Goal: Information Seeking & Learning: Learn about a topic

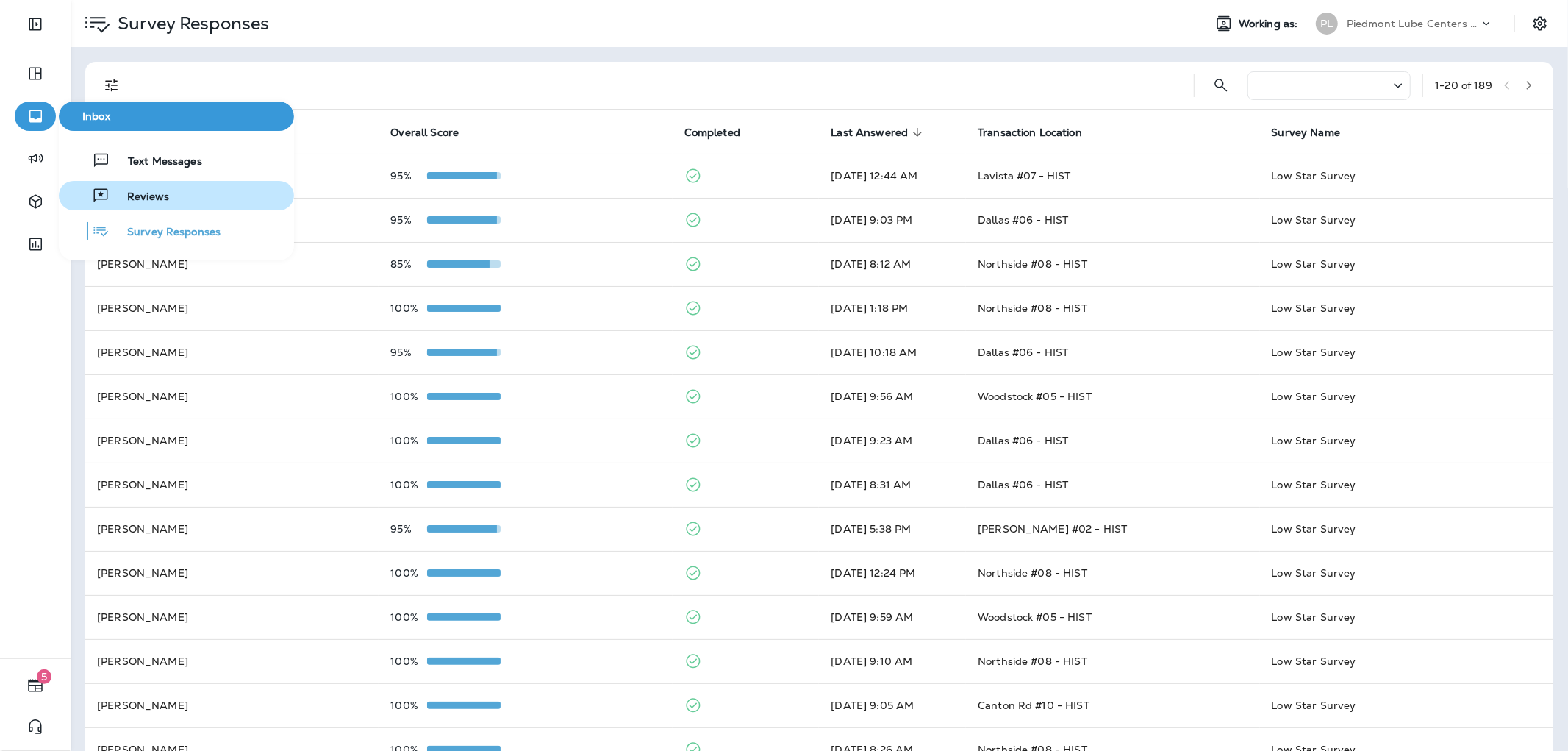
click at [163, 185] on button "Reviews" at bounding box center [176, 195] width 235 height 29
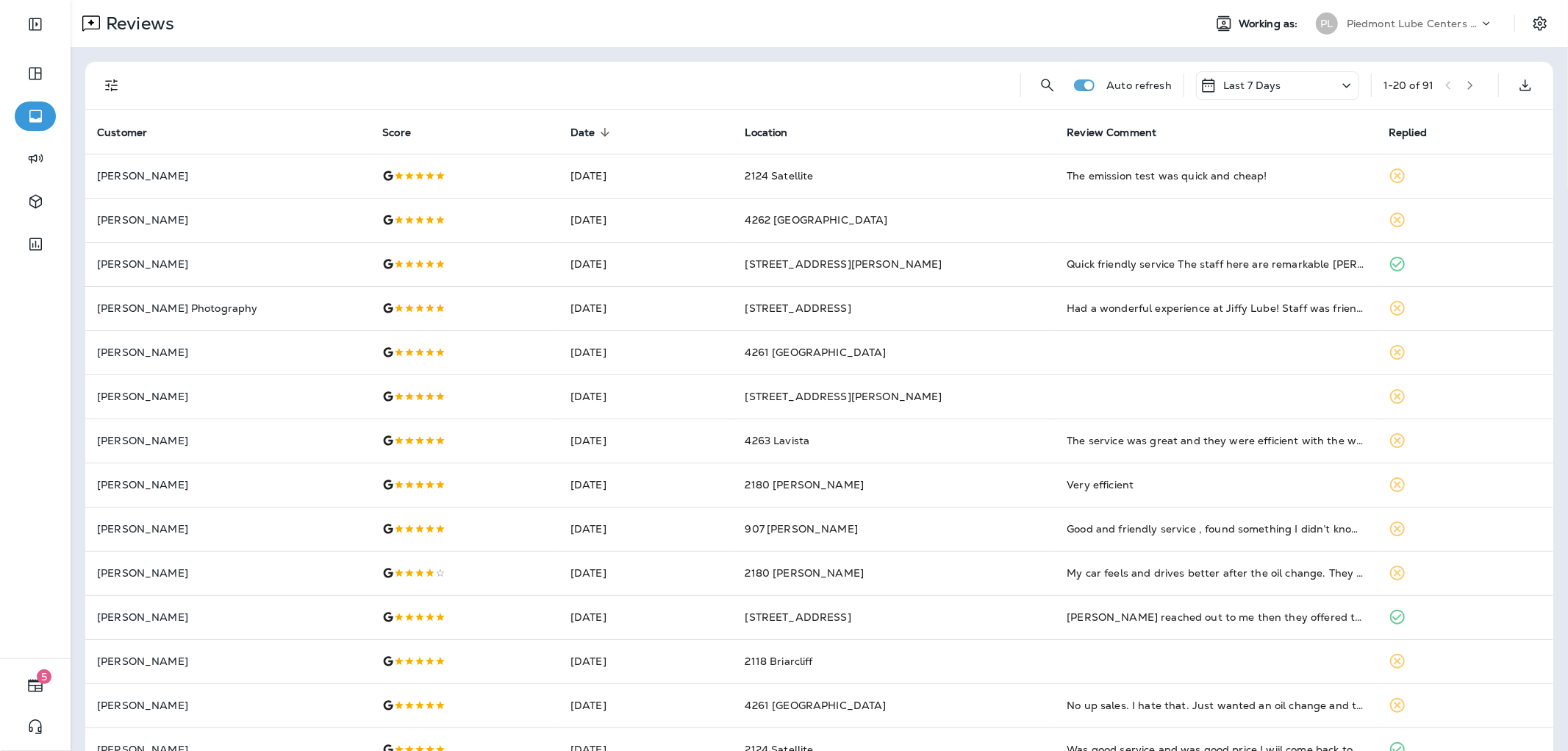
click at [163, 185] on td "[PERSON_NAME]" at bounding box center [227, 176] width 285 height 44
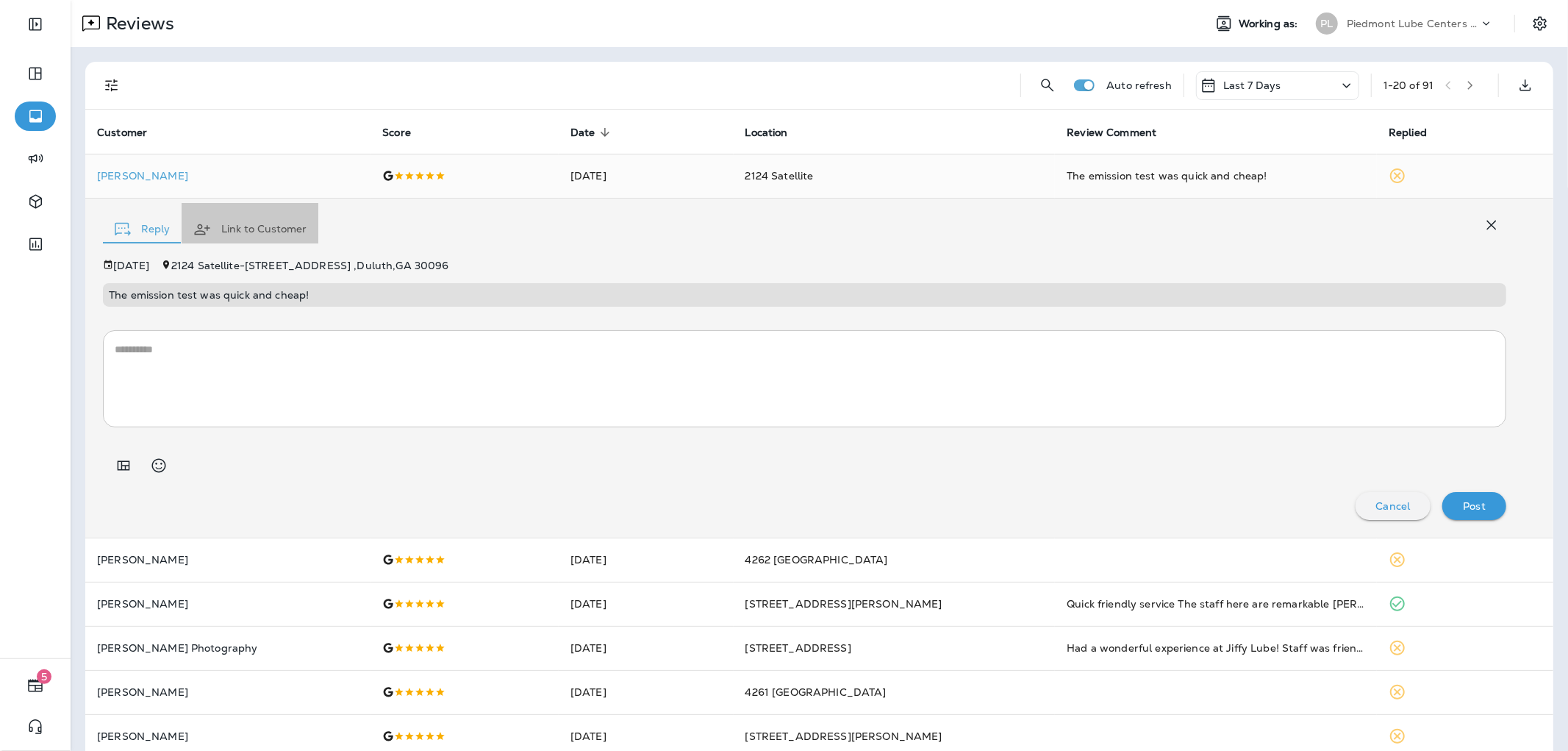
click at [250, 233] on button "Link to Customer" at bounding box center [250, 229] width 137 height 53
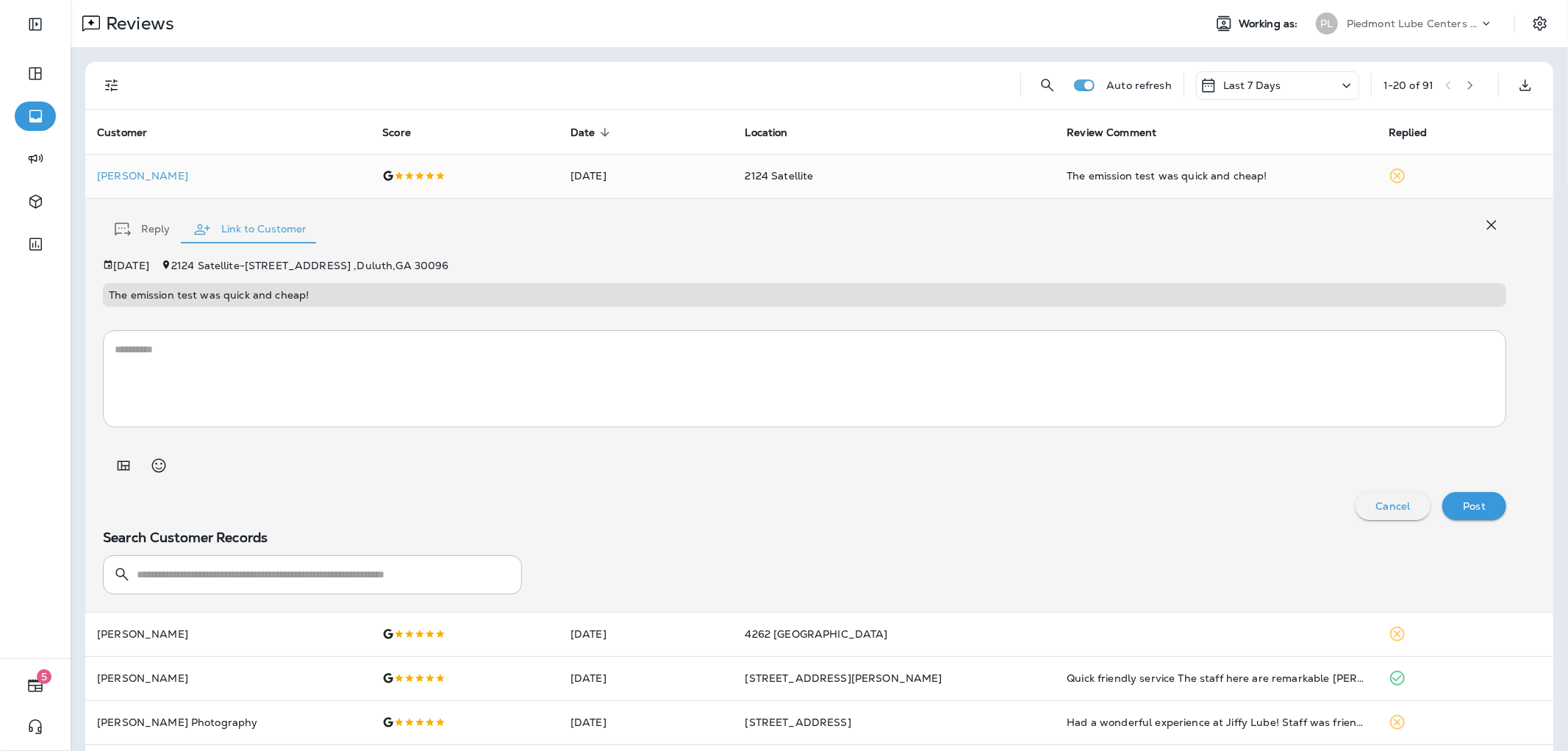
click at [153, 238] on button "Reply" at bounding box center [142, 229] width 78 height 53
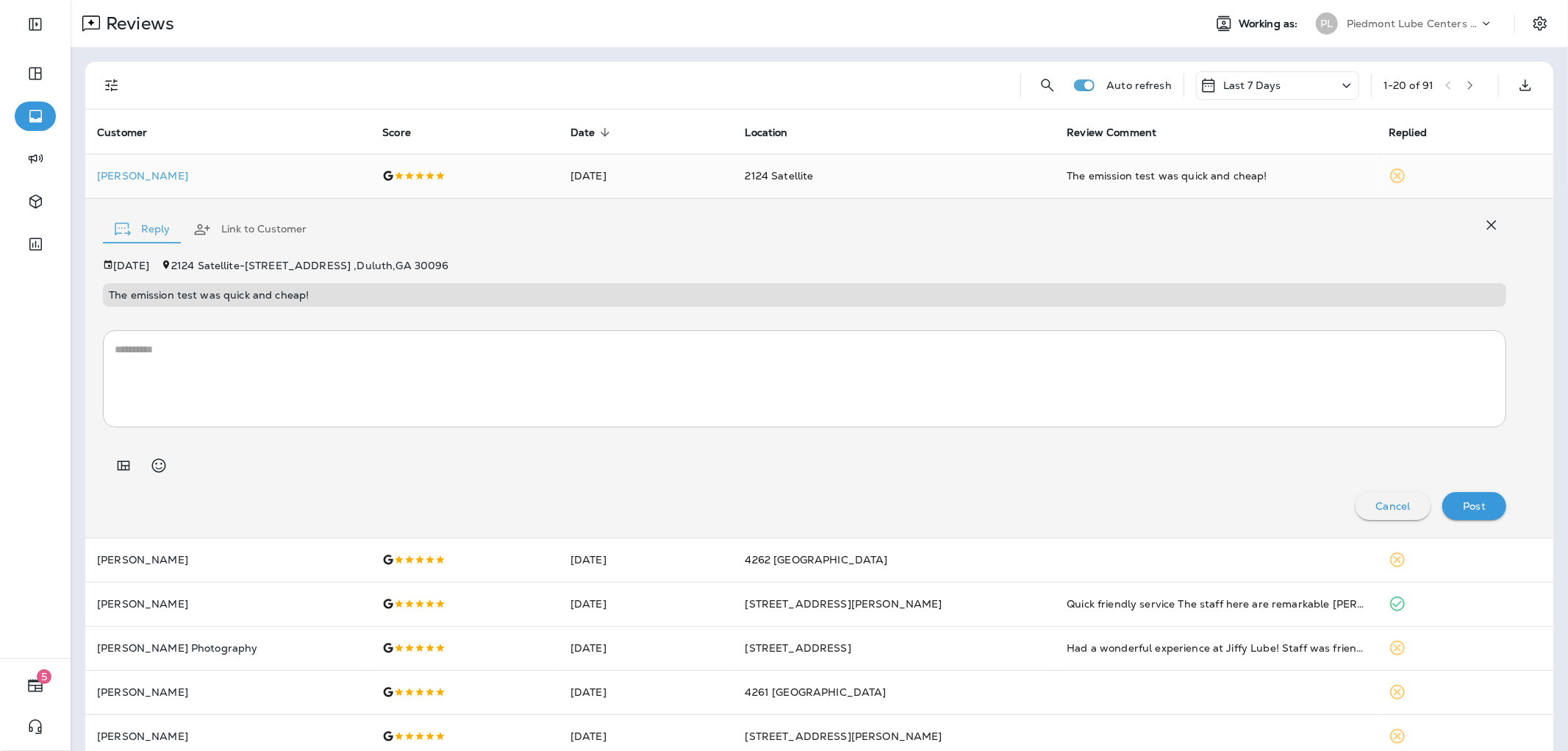
click at [421, 275] on div "[DATE] [STREET_ADDRESS] , Duluth , GA 30096 The emission test was quick and che…" at bounding box center [805, 283] width 1404 height 47
click at [171, 172] on p "[PERSON_NAME]" at bounding box center [227, 176] width 262 height 12
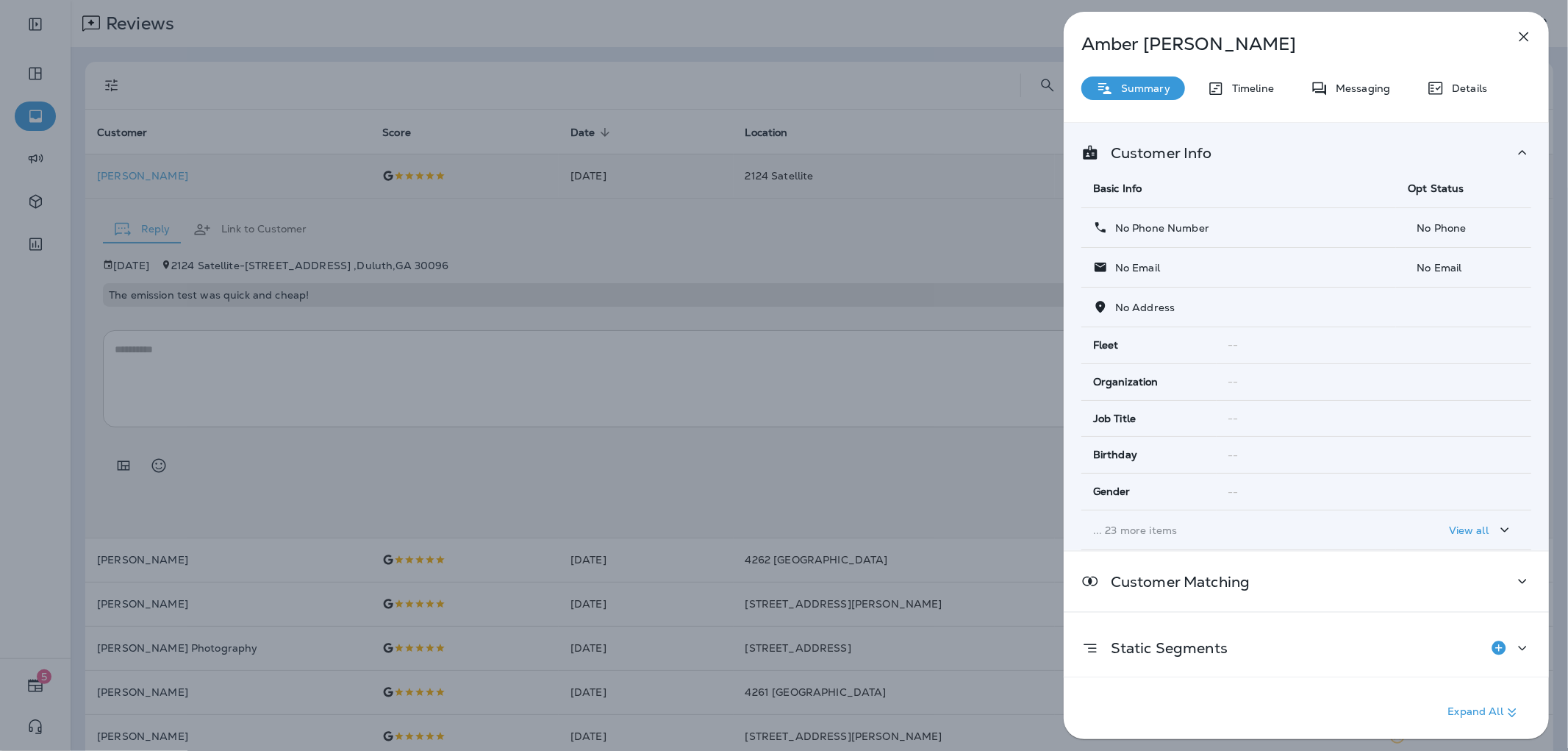
click at [1147, 47] on p "[PERSON_NAME]" at bounding box center [1281, 43] width 401 height 20
click at [1468, 70] on div "[PERSON_NAME] Summary Timeline Messaging Details Customer Info Basic Info Opt S…" at bounding box center [1306, 380] width 485 height 737
click at [1466, 85] on p "Details" at bounding box center [1466, 88] width 43 height 12
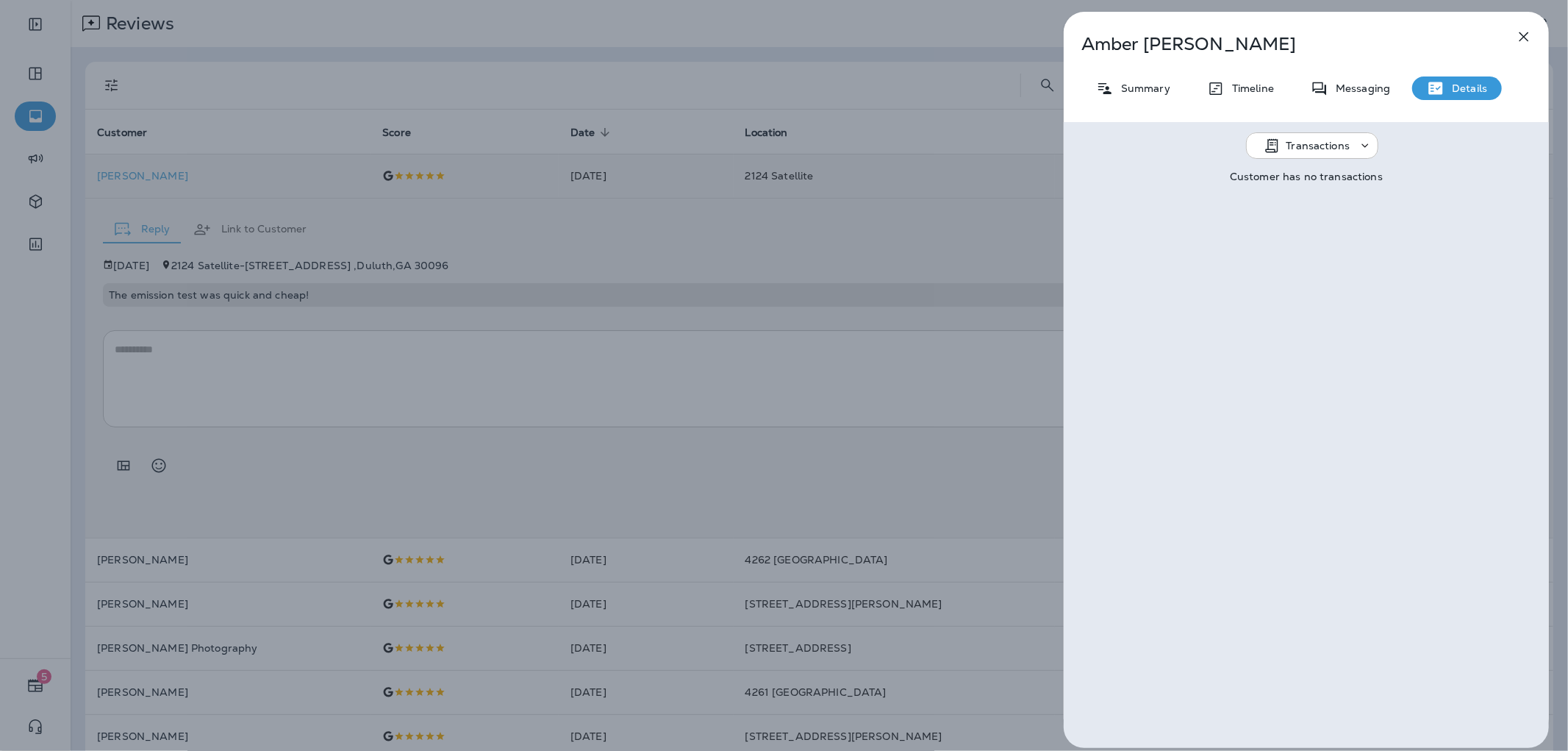
click at [887, 327] on div "[PERSON_NAME] Summary Timeline Messaging Details Transactions Customer has no t…" at bounding box center [784, 375] width 1568 height 751
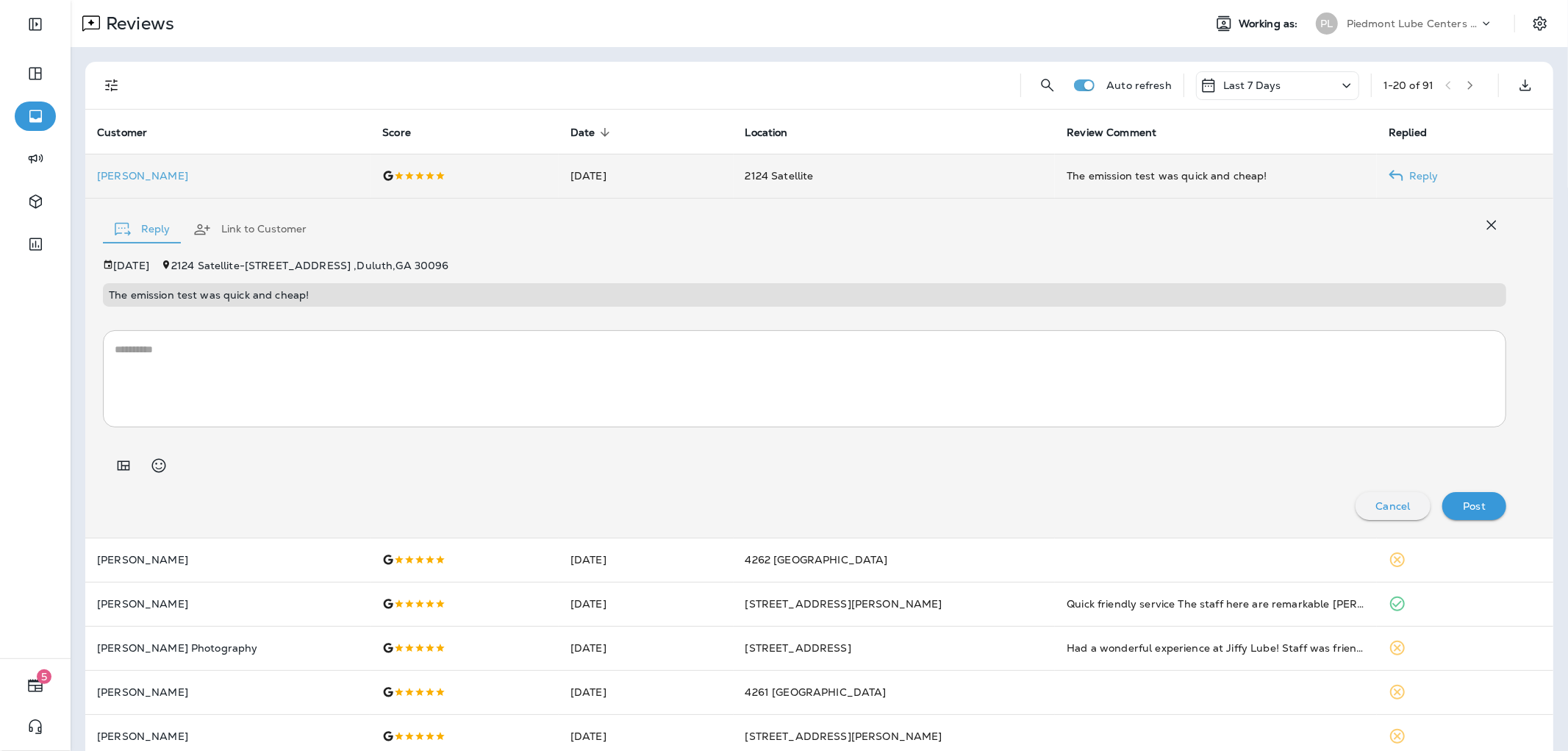
click at [1376, 512] on div "Cancel" at bounding box center [1393, 506] width 52 height 19
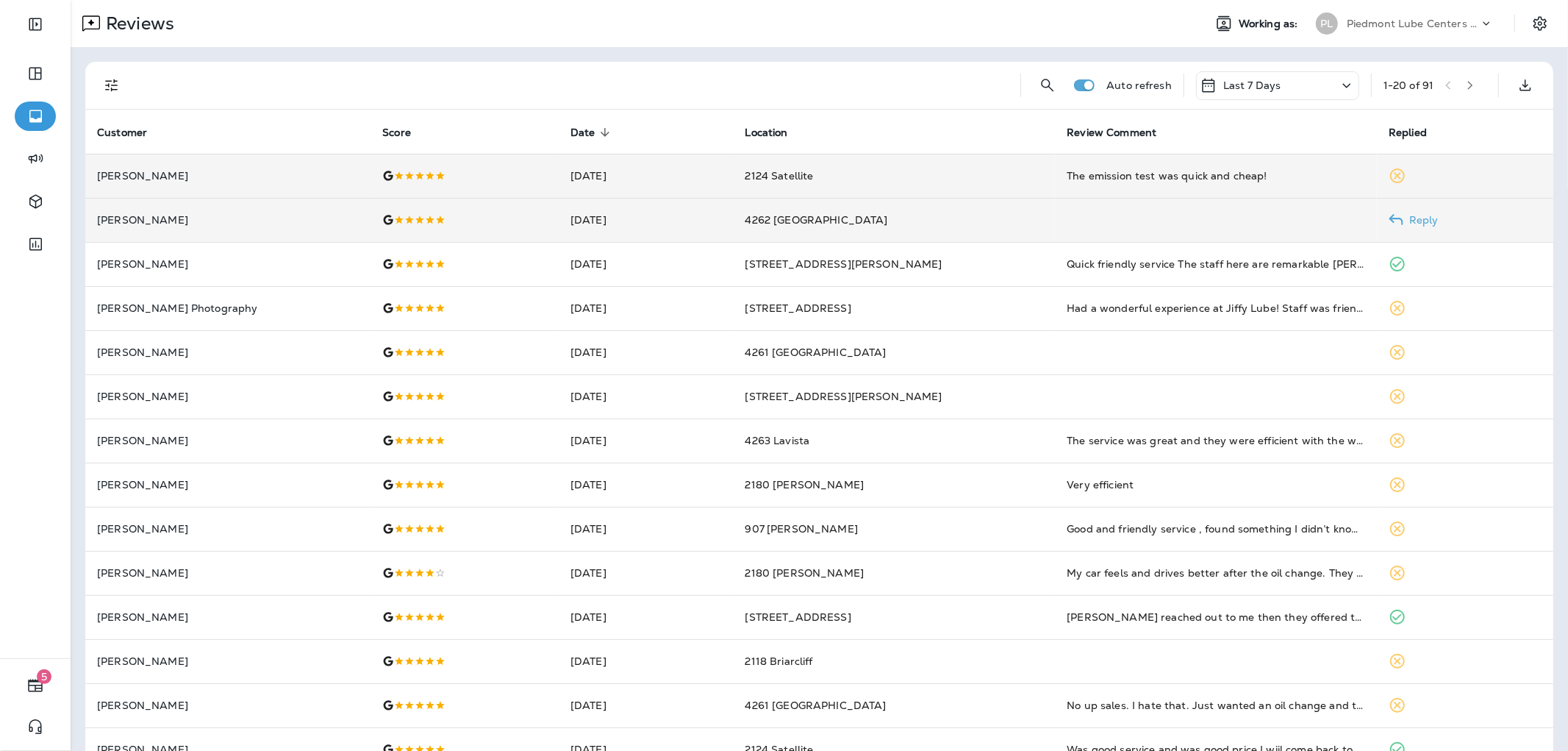
click at [133, 221] on p "[PERSON_NAME]" at bounding box center [227, 219] width 262 height 12
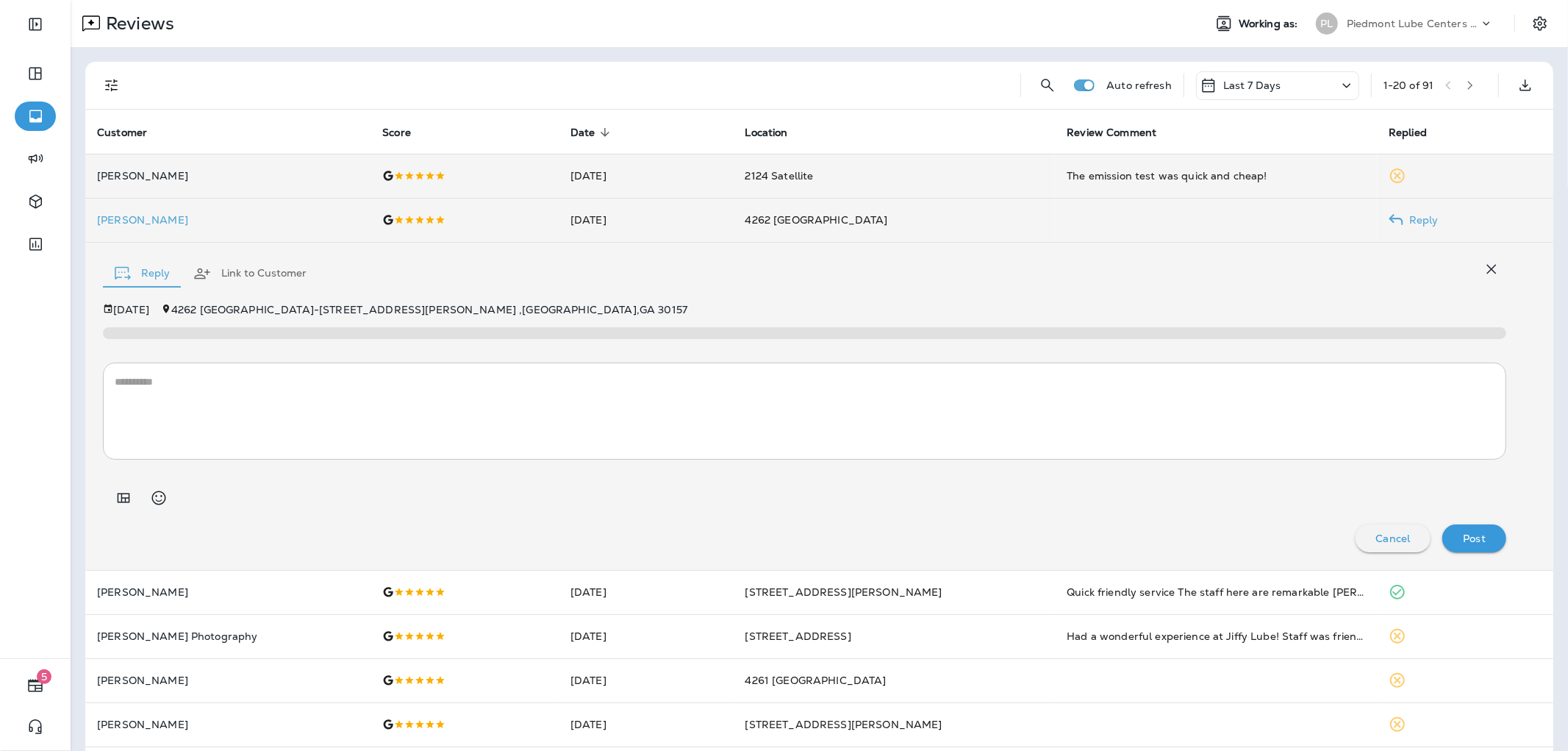
click at [147, 222] on p "[PERSON_NAME]" at bounding box center [227, 219] width 262 height 12
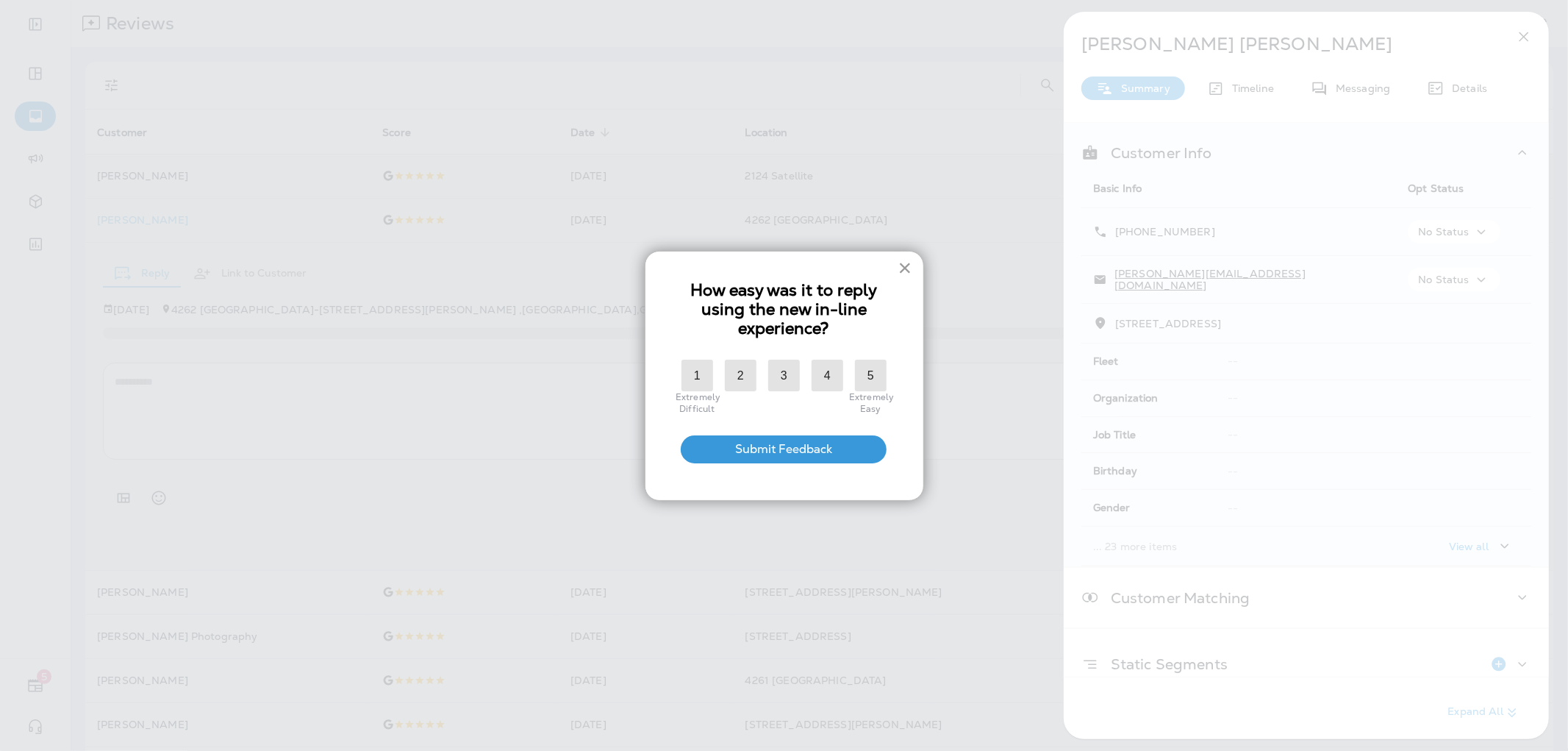
click at [902, 260] on button "×" at bounding box center [905, 268] width 14 height 23
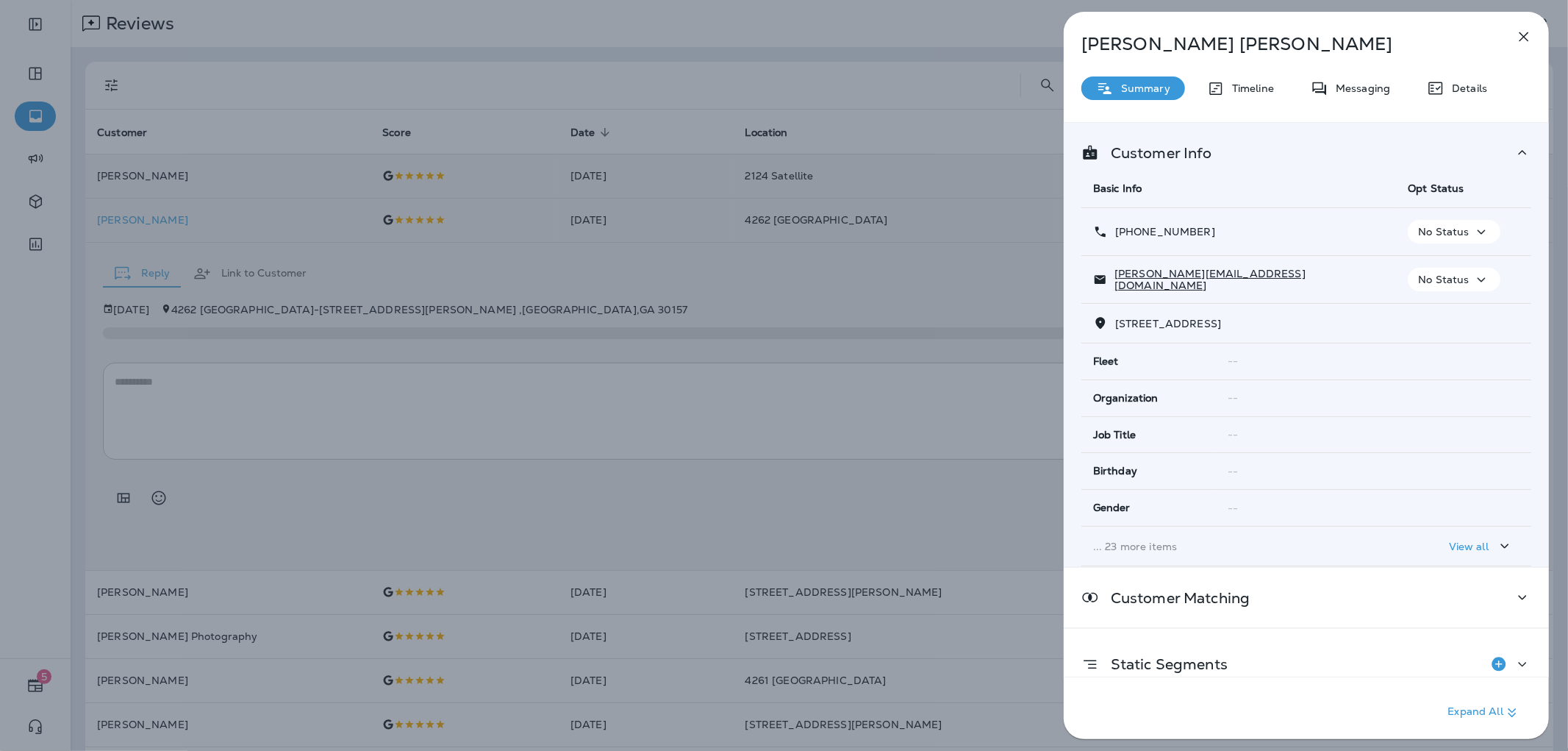
click at [1453, 101] on div "[PERSON_NAME] Summary Timeline Messaging Details Customer Info Basic Info Opt S…" at bounding box center [1306, 380] width 485 height 737
click at [1456, 94] on div "Details" at bounding box center [1457, 88] width 90 height 23
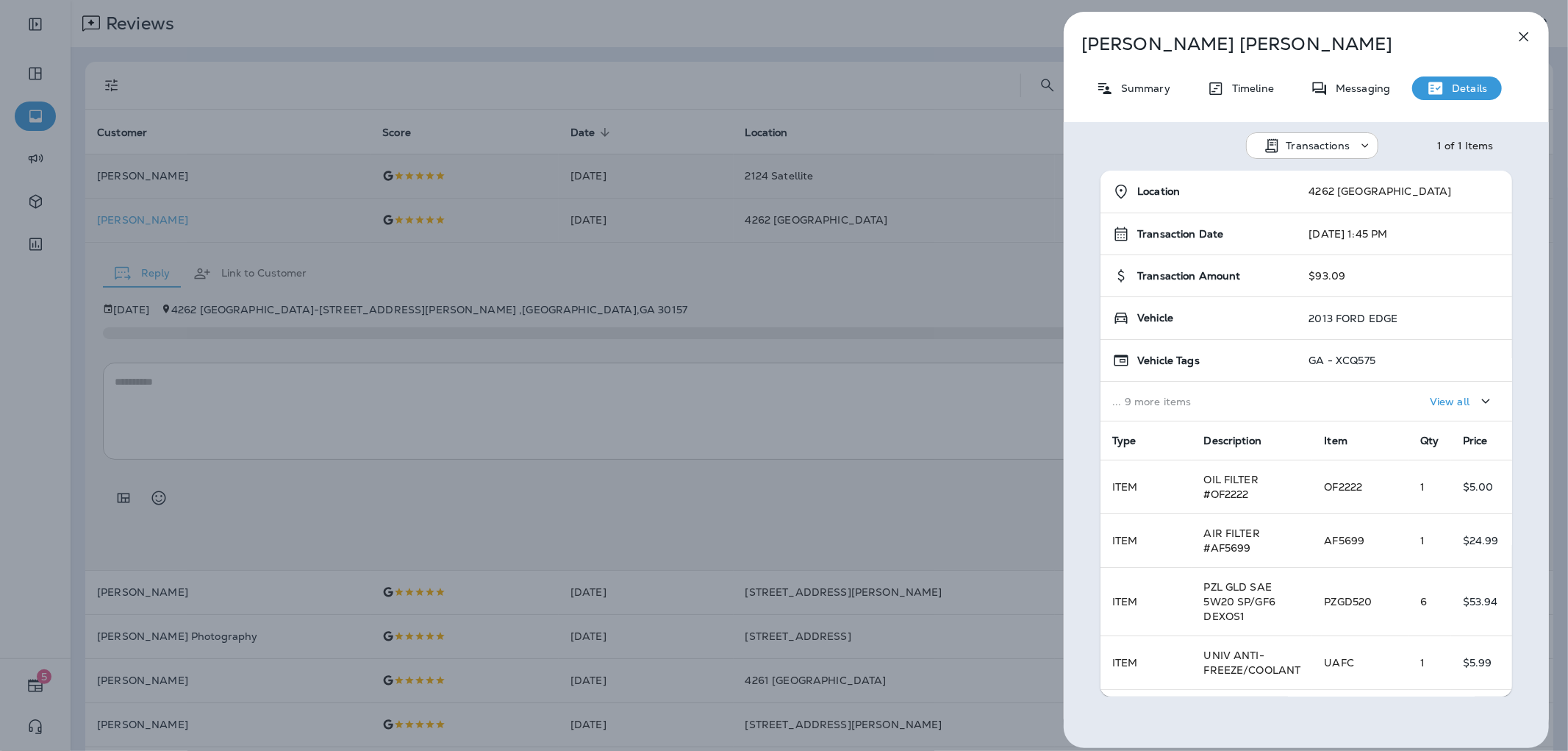
click at [619, 251] on div "[PERSON_NAME] Summary Timeline Messaging Details Transactions 1 of 1 Items Loca…" at bounding box center [784, 375] width 1568 height 751
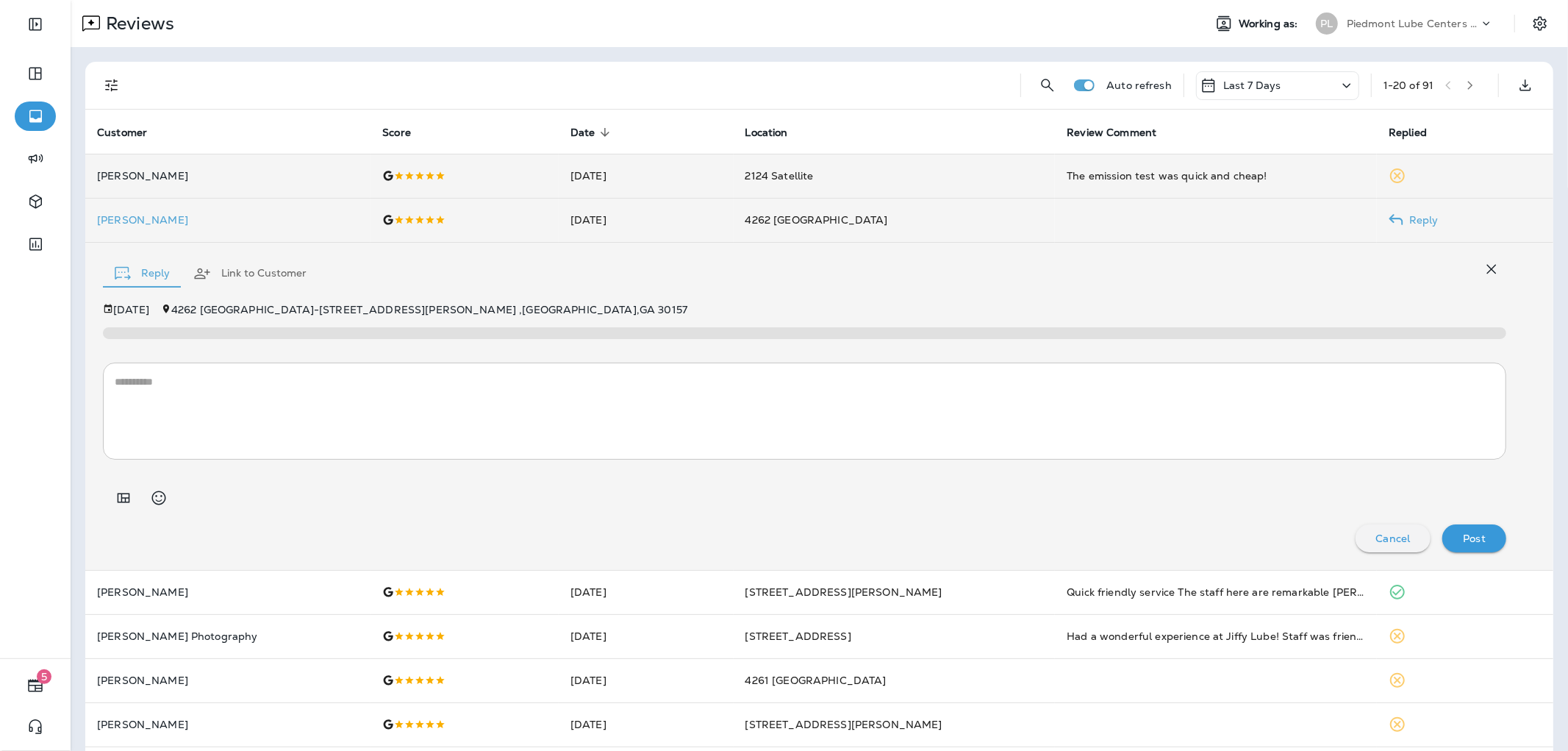
click at [148, 172] on p "[PERSON_NAME]" at bounding box center [227, 176] width 262 height 12
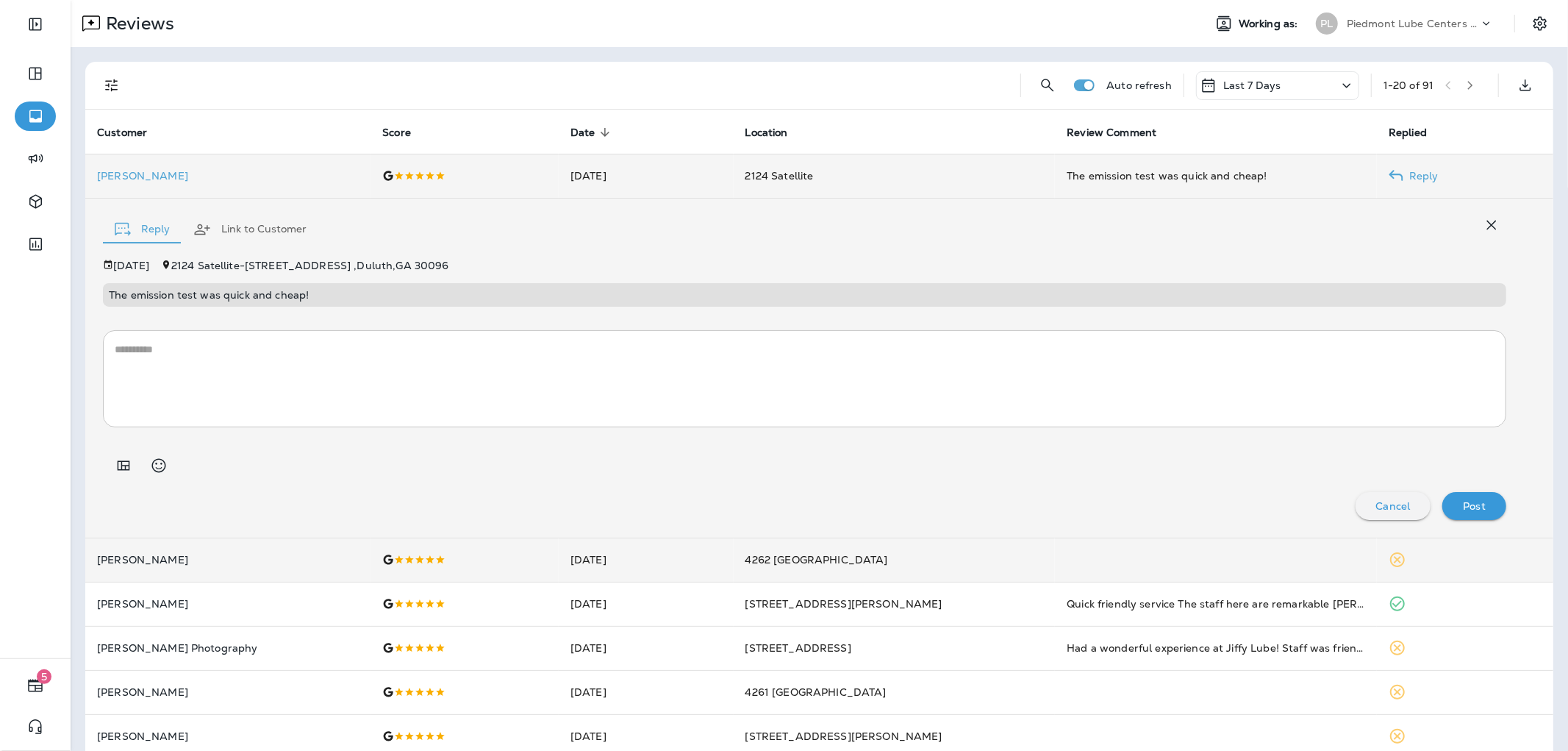
click at [134, 159] on td "[PERSON_NAME]" at bounding box center [227, 176] width 285 height 44
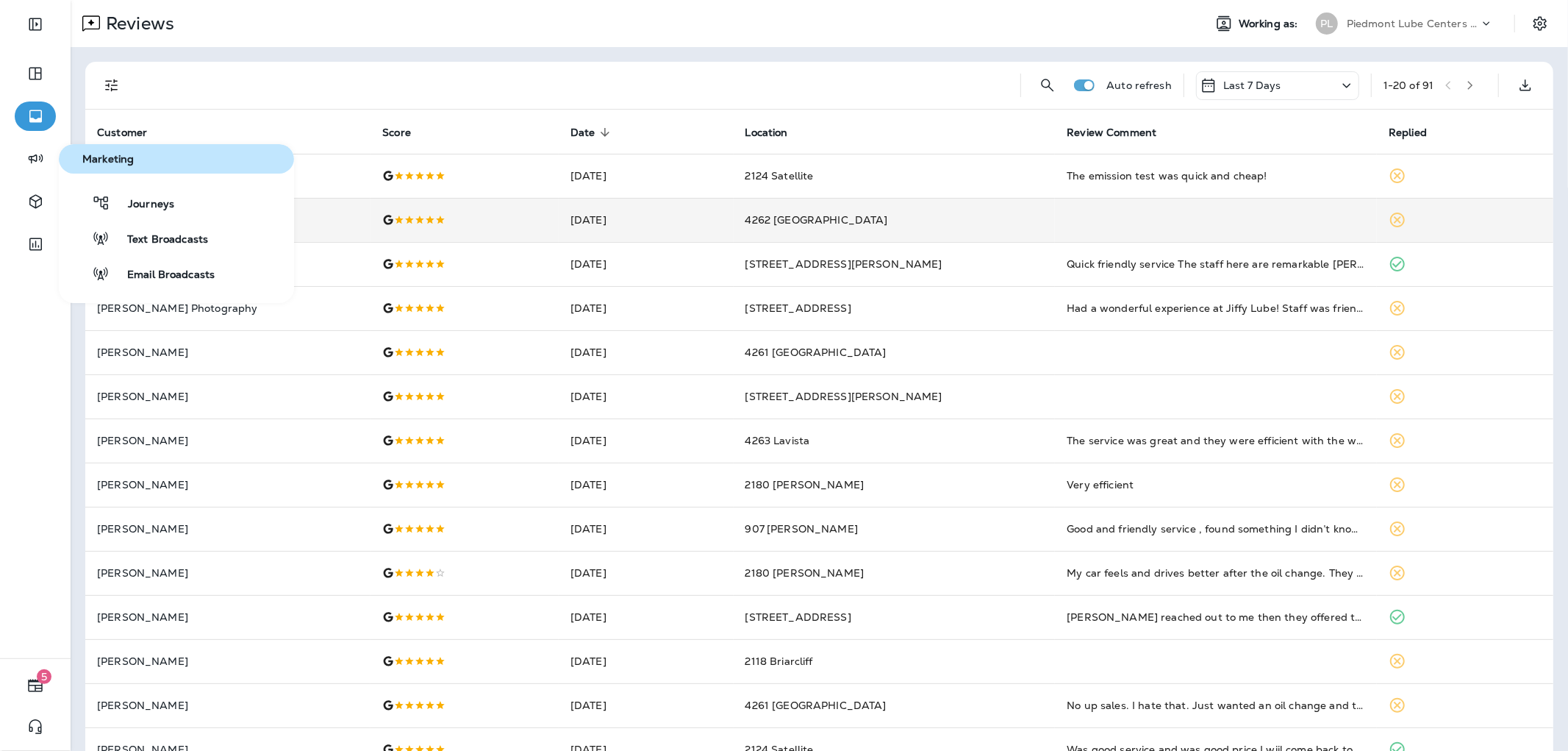
click at [99, 159] on span "Marketing" at bounding box center [176, 159] width 223 height 13
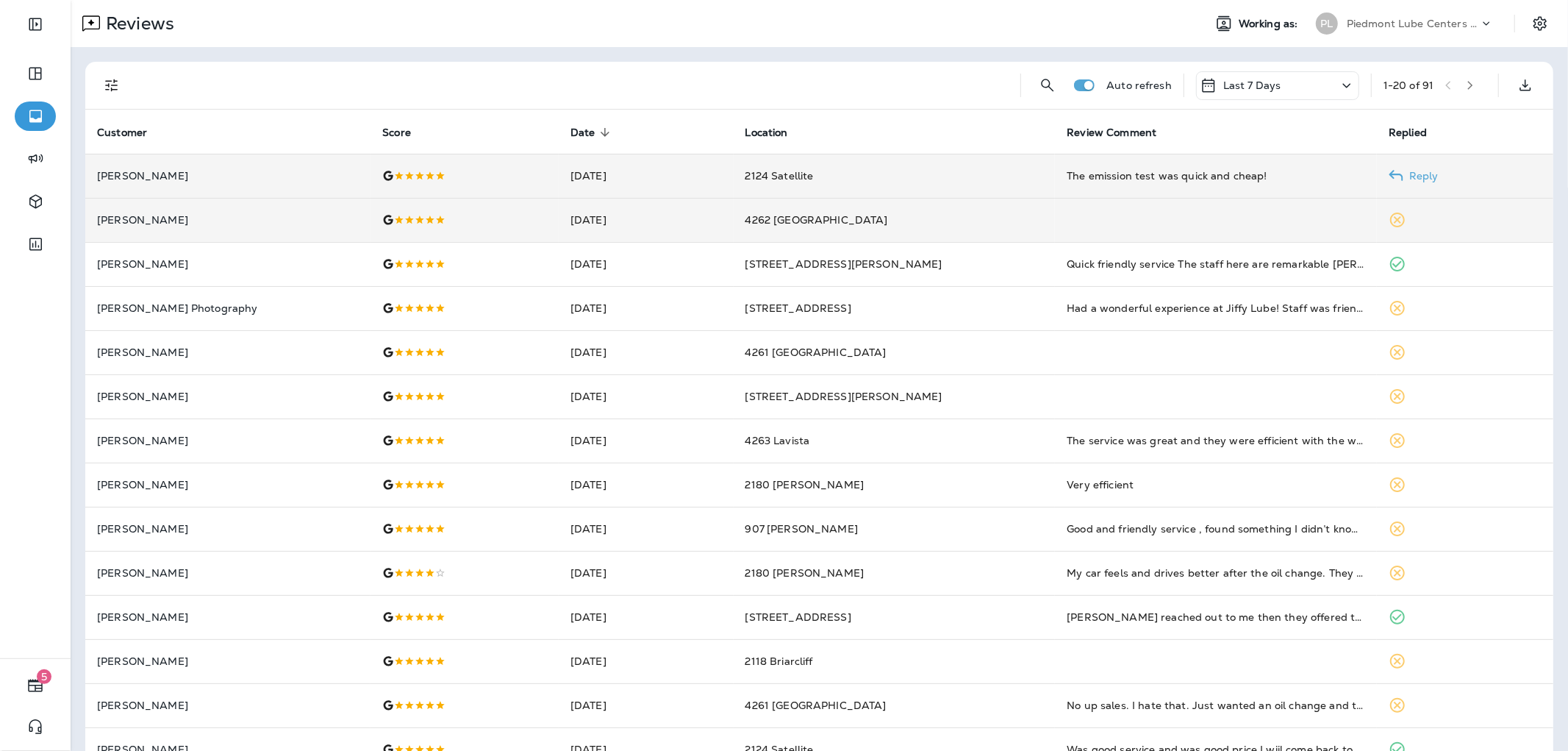
click at [129, 167] on td "[PERSON_NAME]" at bounding box center [227, 176] width 285 height 44
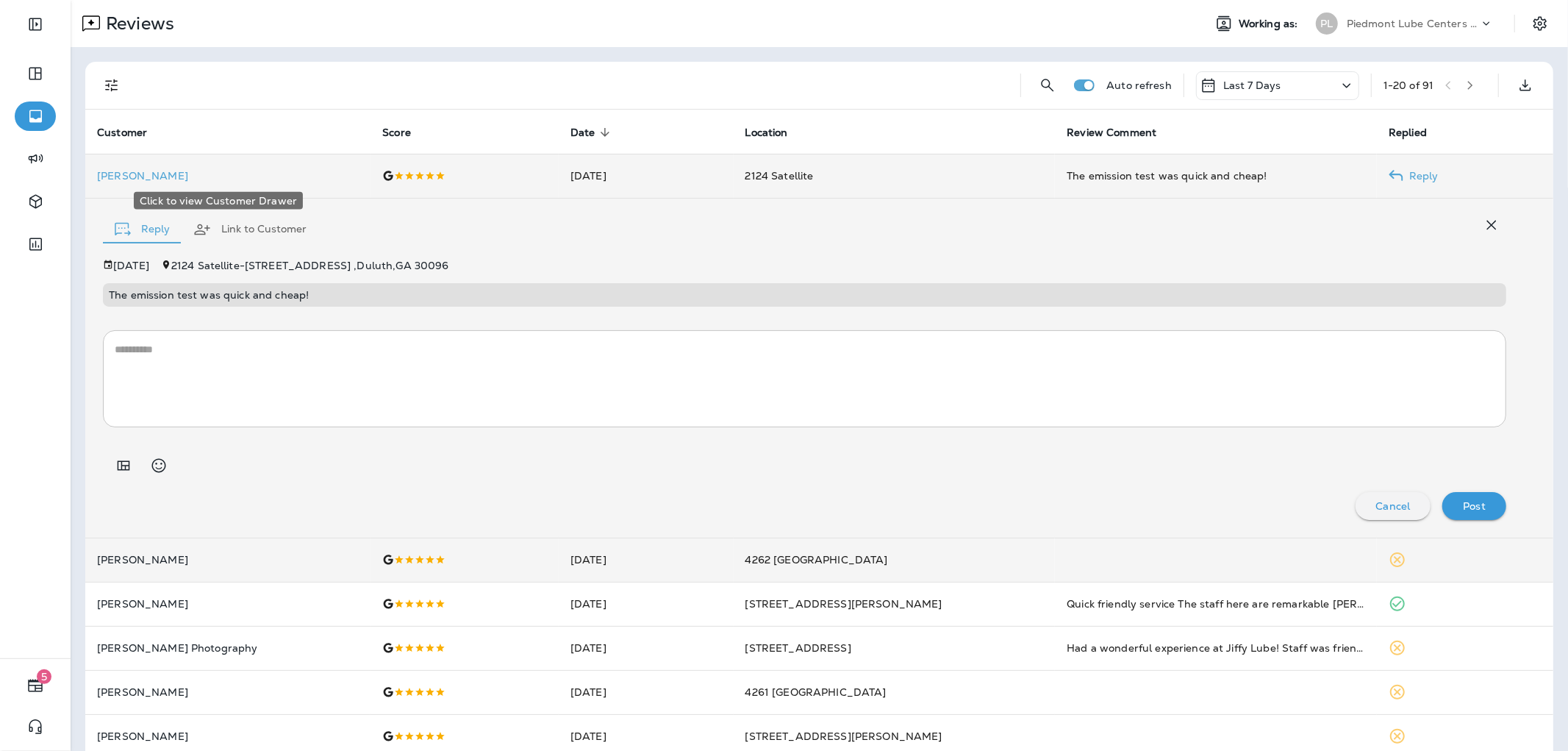
click at [130, 170] on p "[PERSON_NAME]" at bounding box center [227, 176] width 262 height 12
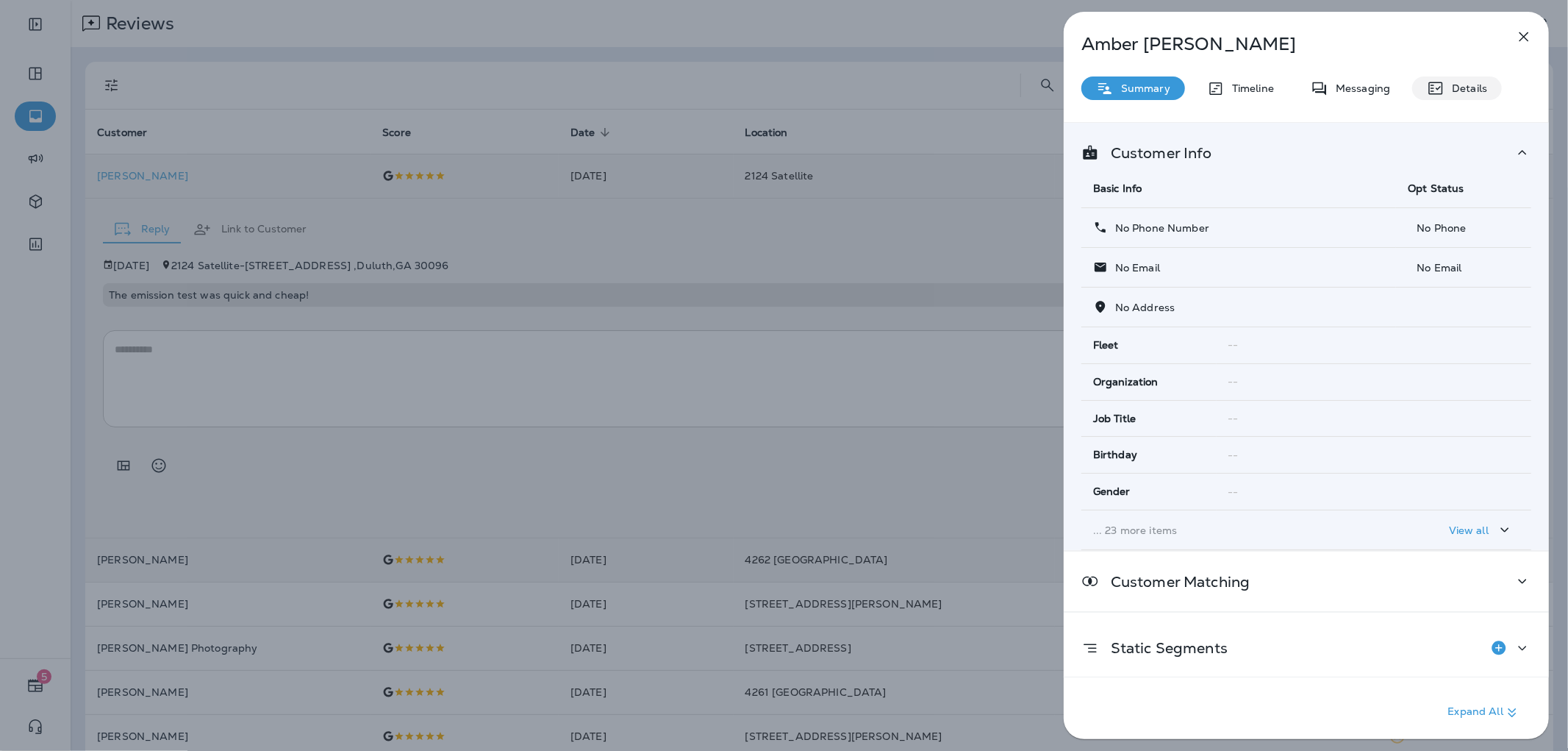
click at [1474, 96] on div "Details" at bounding box center [1457, 88] width 90 height 23
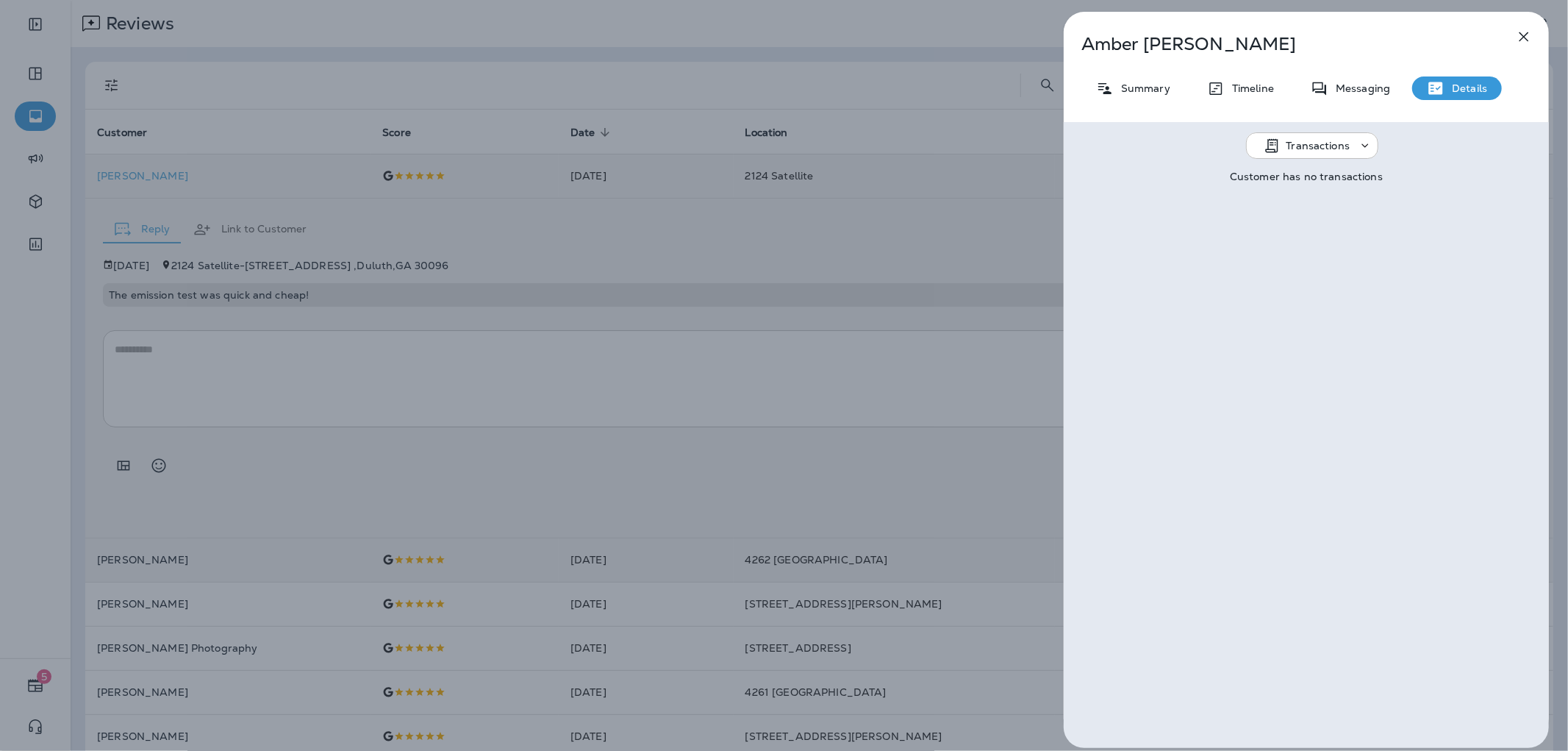
click at [842, 265] on div "[PERSON_NAME] Summary Timeline Messaging Details Transactions Customer has no t…" at bounding box center [784, 375] width 1568 height 751
